Goal: Check status: Check status

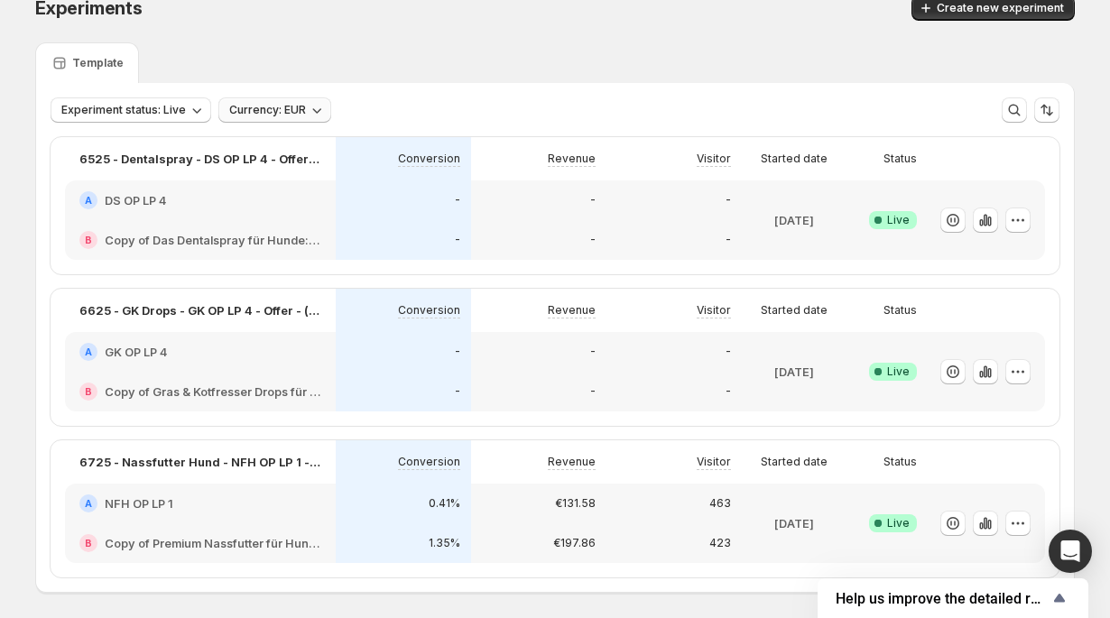
scroll to position [41, 0]
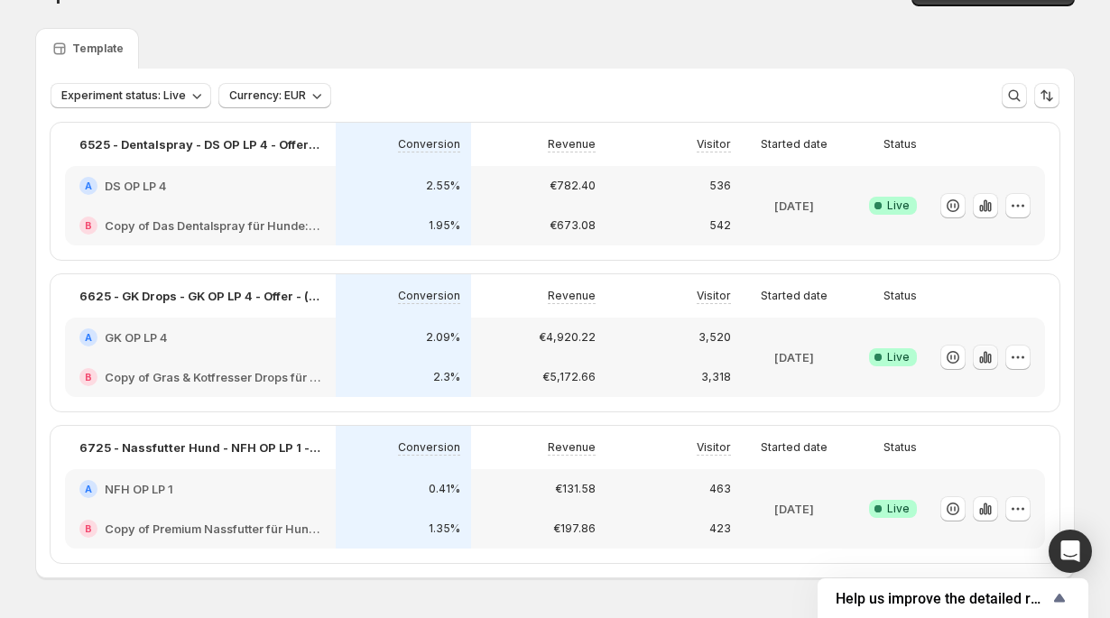
click at [988, 362] on icon "button" at bounding box center [986, 357] width 18 height 18
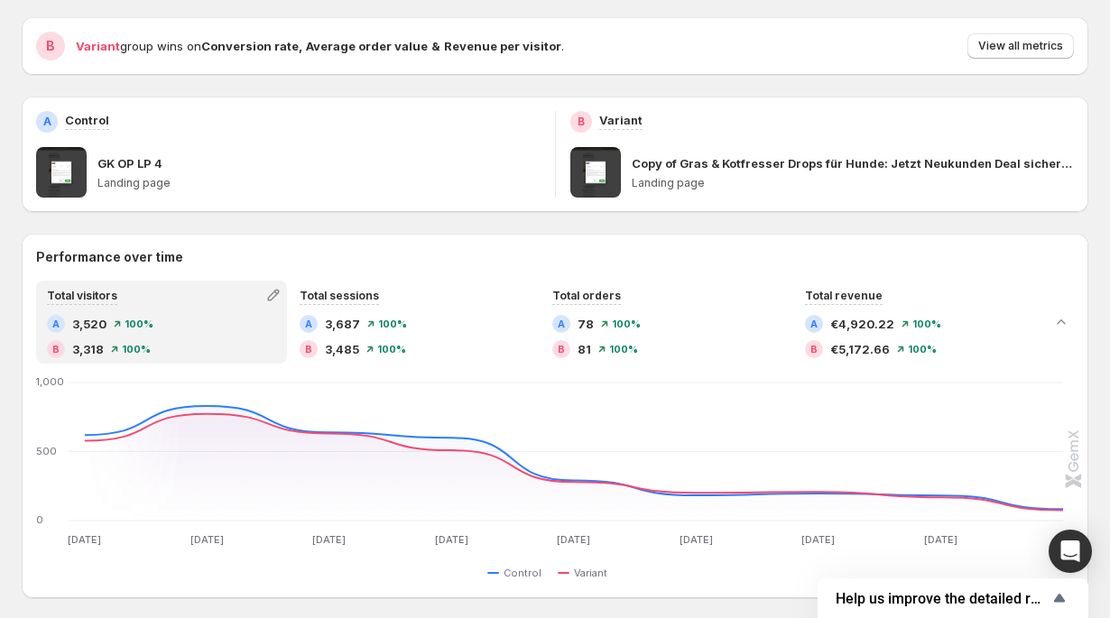
scroll to position [184, 0]
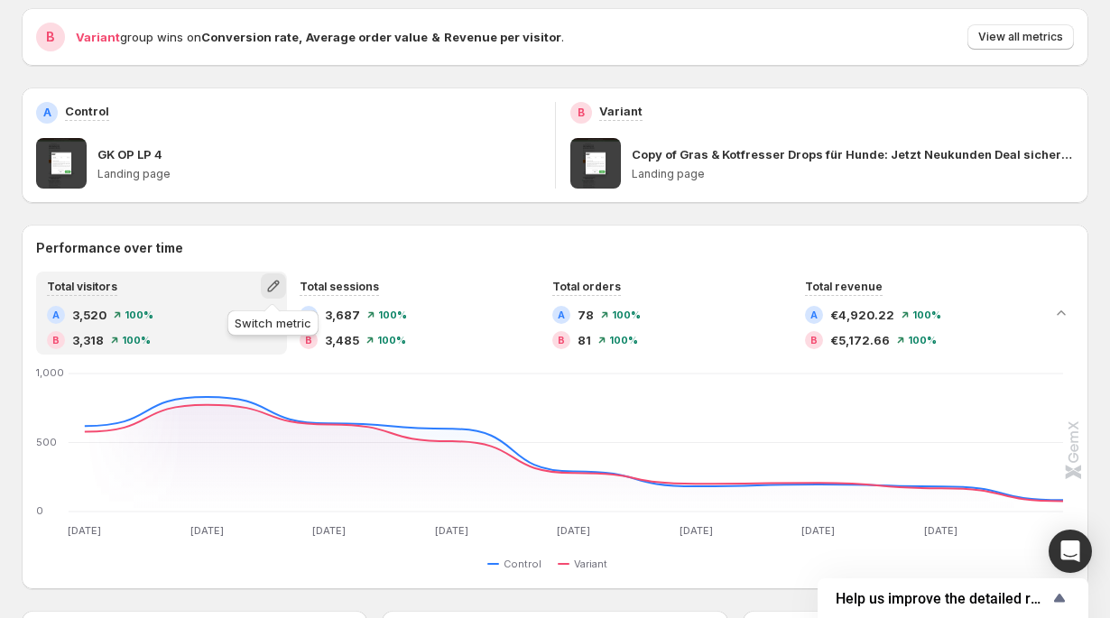
click at [273, 286] on icon "button" at bounding box center [273, 286] width 18 height 18
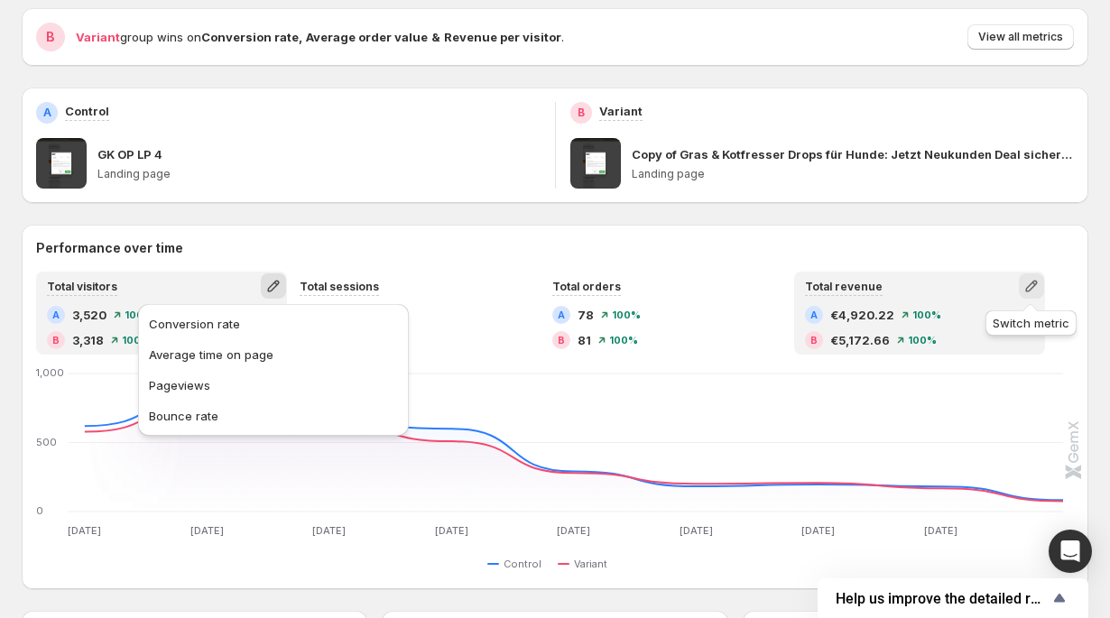
click at [1027, 285] on icon "button" at bounding box center [1032, 286] width 18 height 18
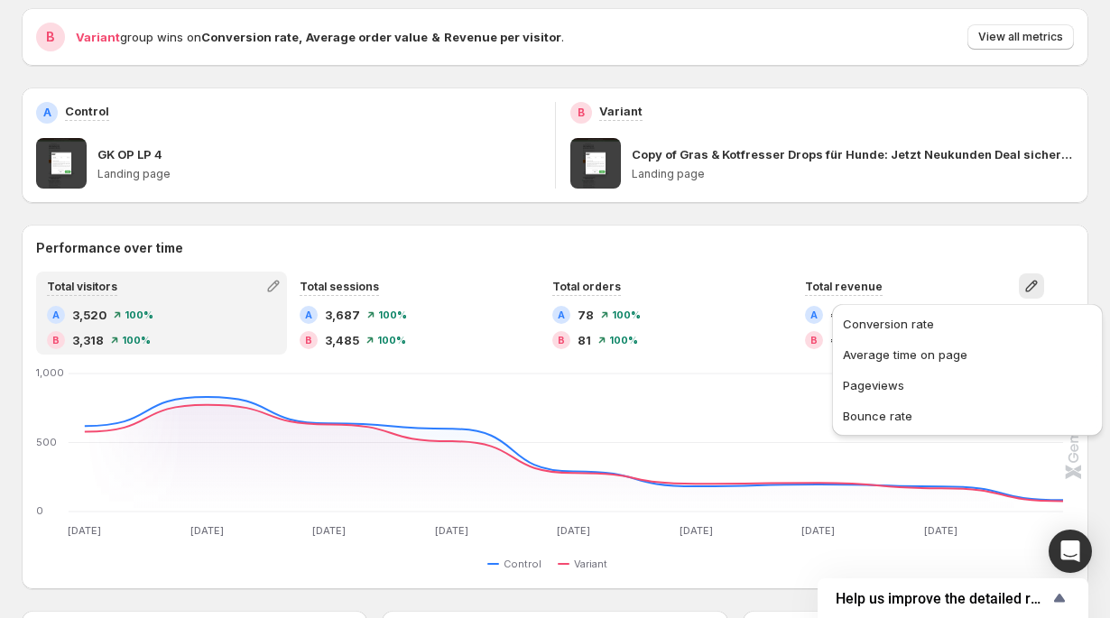
click at [757, 244] on h2 "Performance over time" at bounding box center [555, 248] width 1038 height 18
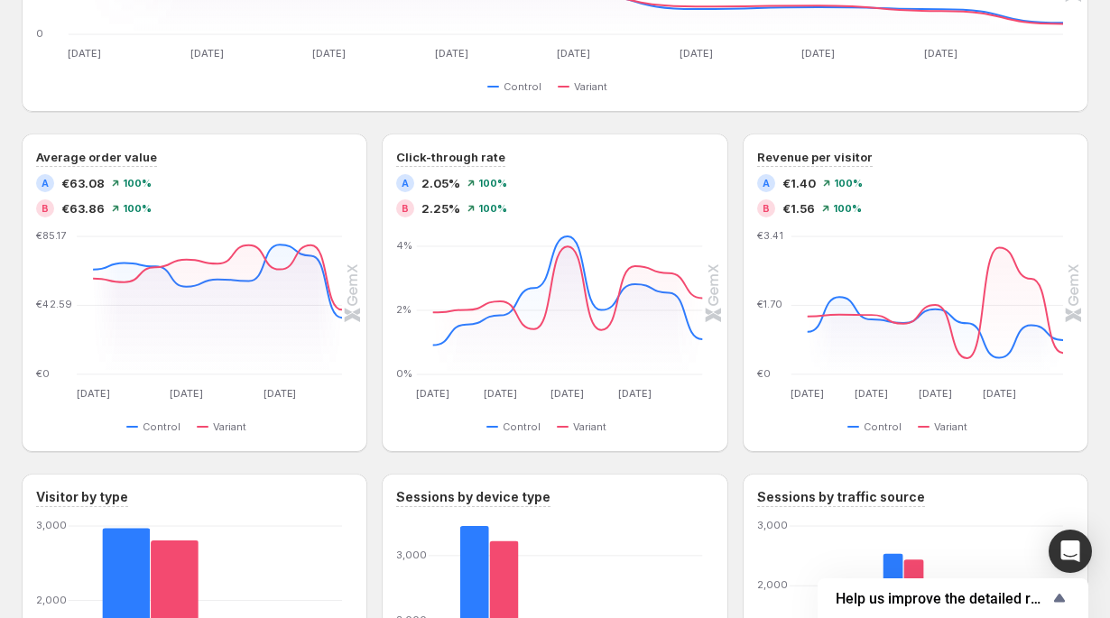
scroll to position [0, 0]
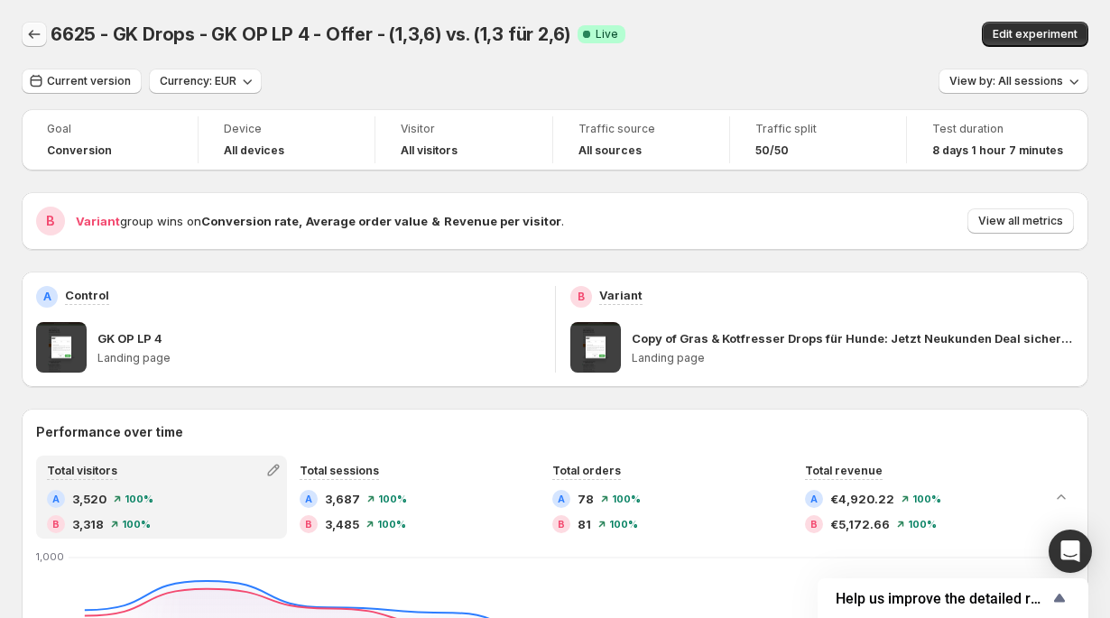
click at [37, 35] on icon "Back" at bounding box center [34, 34] width 18 height 18
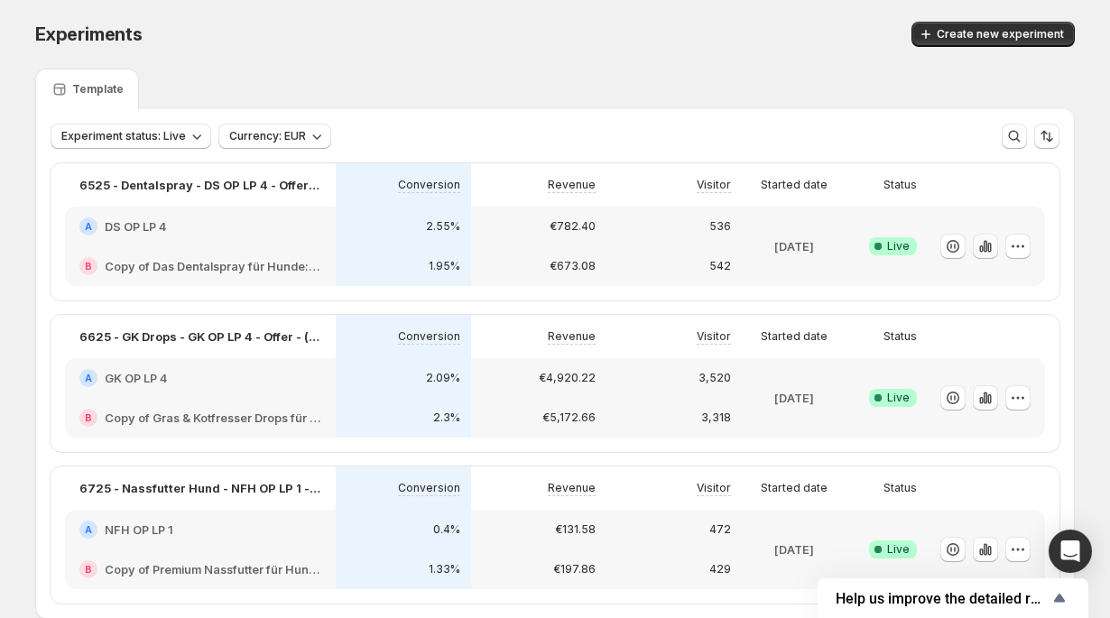
click at [988, 253] on icon "button" at bounding box center [986, 246] width 18 height 18
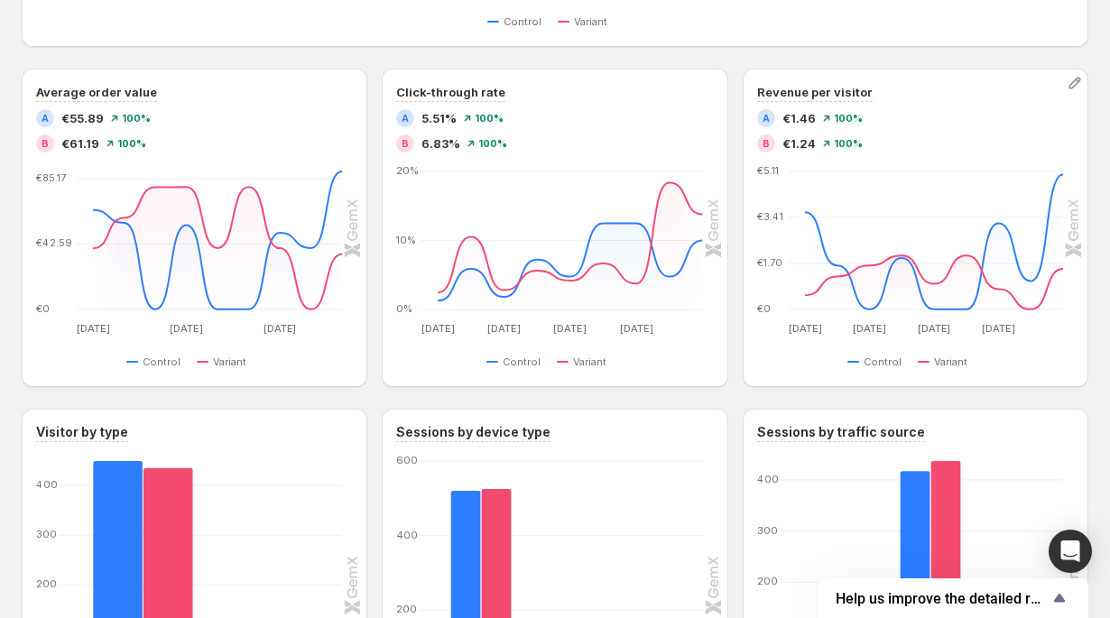
scroll to position [736, 0]
